Goal: Information Seeking & Learning: Learn about a topic

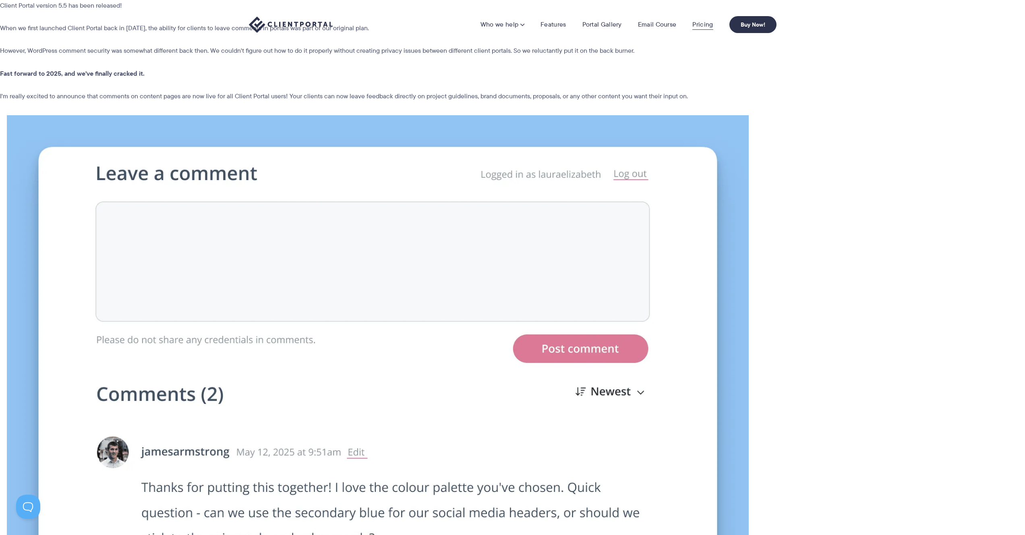
click at [704, 26] on link "Pricing" at bounding box center [703, 25] width 21 height 8
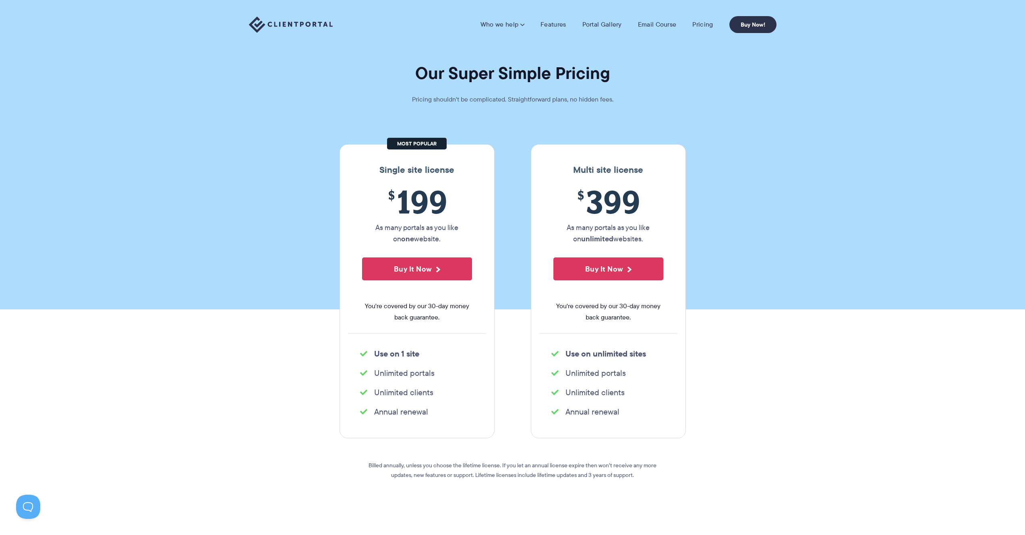
click at [306, 25] on img at bounding box center [291, 25] width 84 height 17
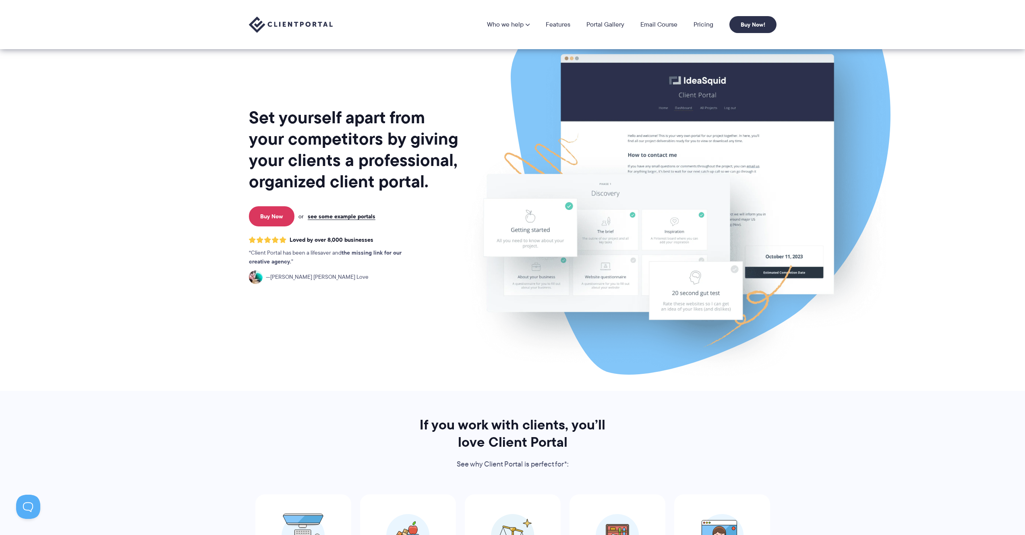
scroll to position [2, 0]
